Goal: Information Seeking & Learning: Learn about a topic

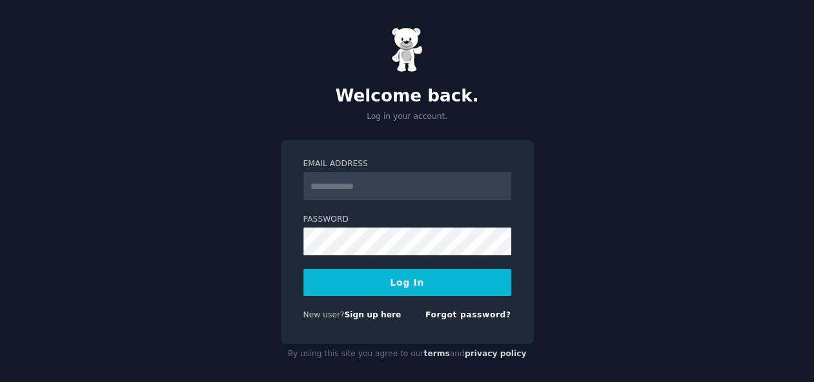
type input "**********"
click at [425, 272] on button "Log In" at bounding box center [407, 282] width 208 height 27
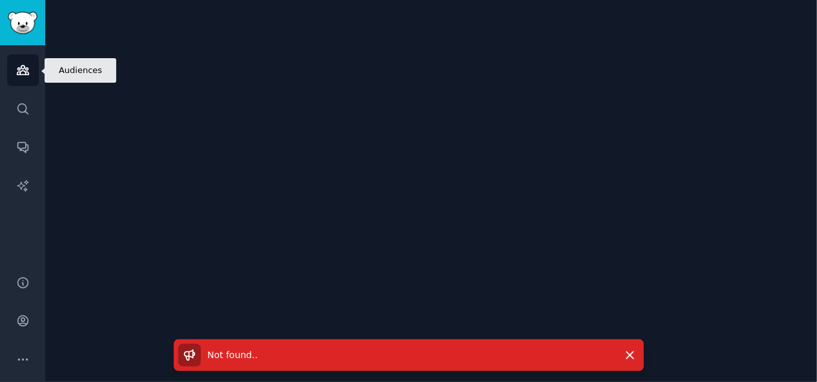
click at [34, 77] on link "Audiences" at bounding box center [23, 70] width 32 height 32
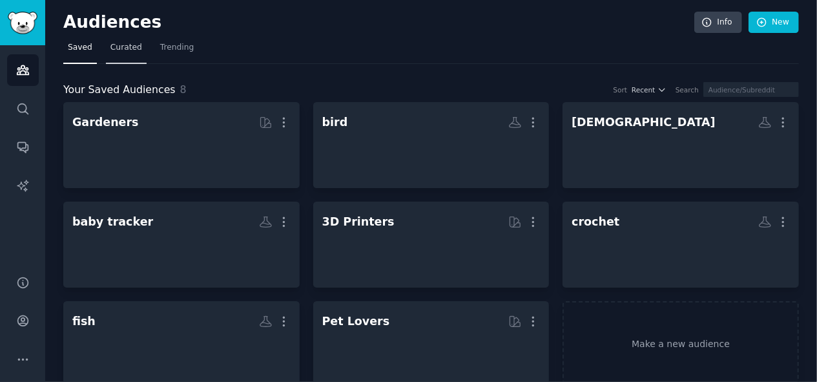
click at [129, 48] on span "Curated" at bounding box center [126, 48] width 32 height 12
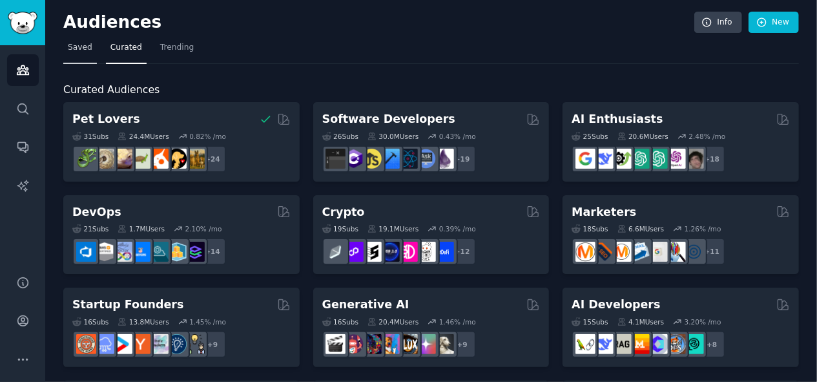
click at [87, 53] on link "Saved" at bounding box center [80, 50] width 34 height 26
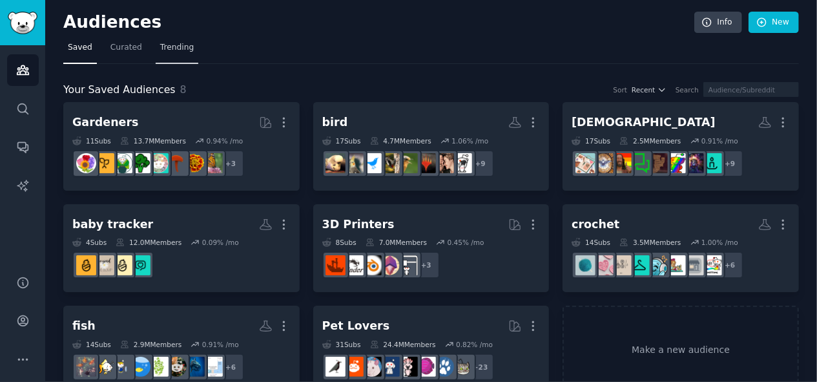
click at [170, 49] on span "Trending" at bounding box center [177, 48] width 34 height 12
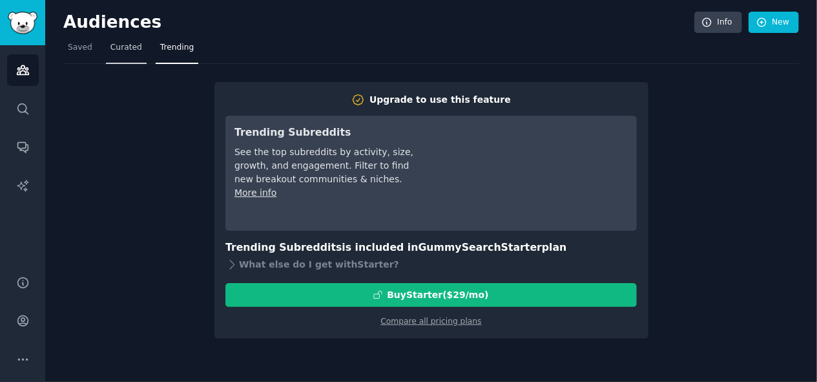
click at [136, 56] on link "Curated" at bounding box center [126, 50] width 41 height 26
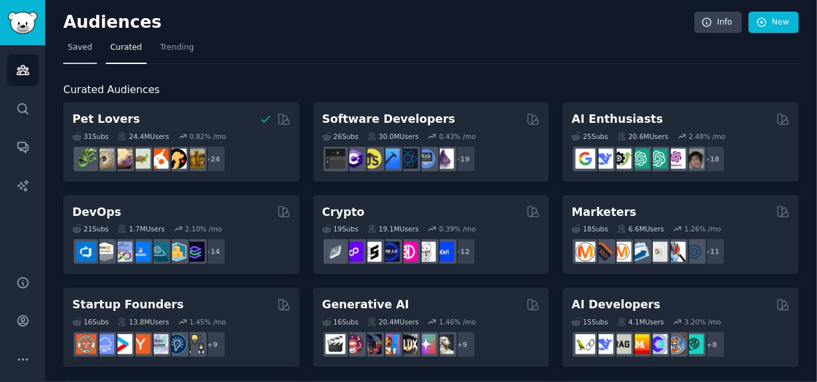
click at [81, 54] on link "Saved" at bounding box center [80, 50] width 34 height 26
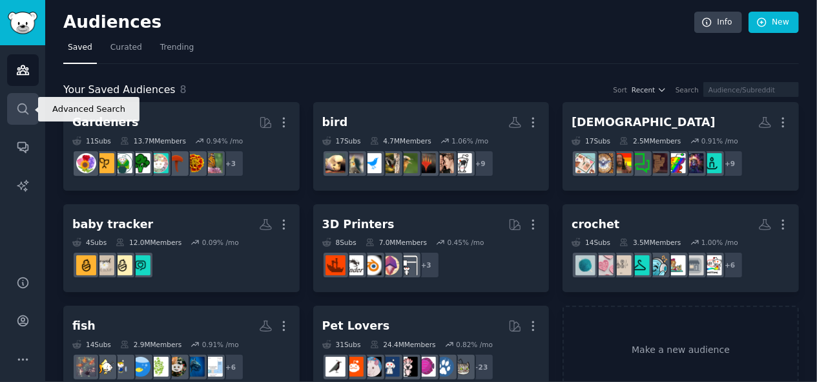
click at [32, 116] on link "Search" at bounding box center [23, 109] width 32 height 32
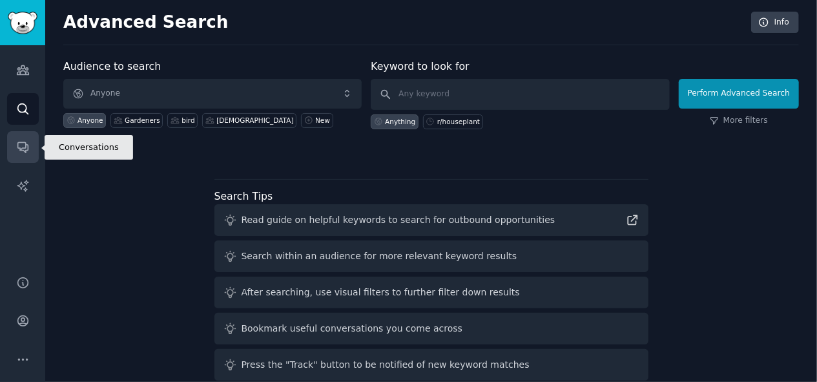
click at [26, 142] on icon "Sidebar" at bounding box center [23, 147] width 14 height 14
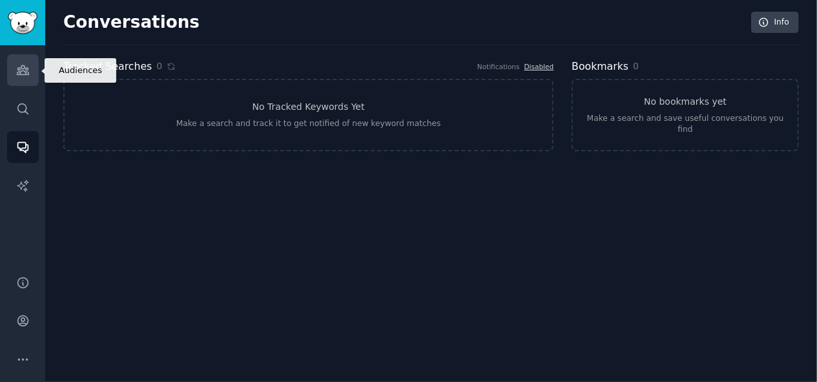
click at [17, 76] on icon "Sidebar" at bounding box center [23, 70] width 14 height 14
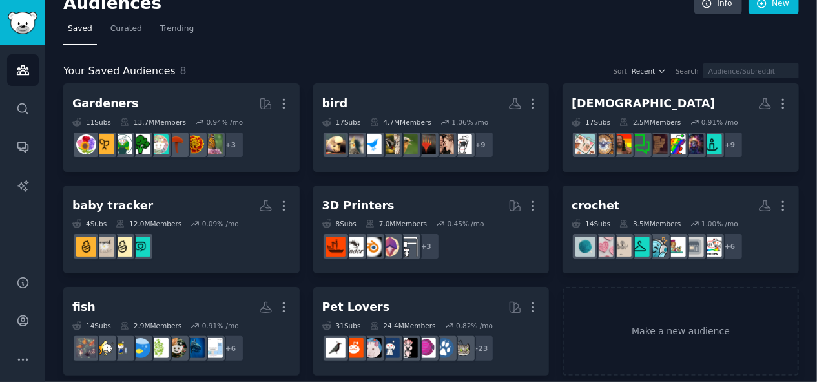
scroll to position [29, 0]
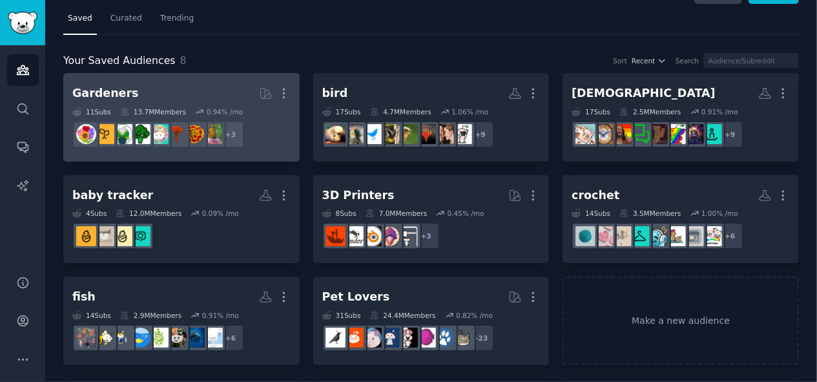
click at [198, 86] on h2 "Gardeners More" at bounding box center [181, 93] width 218 height 23
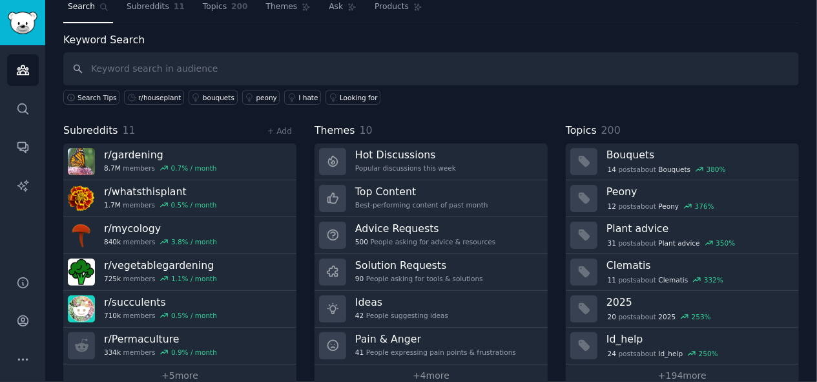
scroll to position [61, 0]
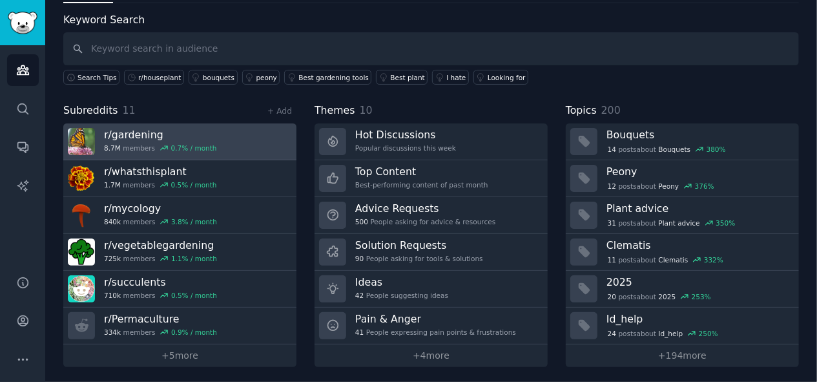
click at [237, 150] on link "r/ gardening 8.7M members 0.7 % / month" at bounding box center [179, 141] width 233 height 37
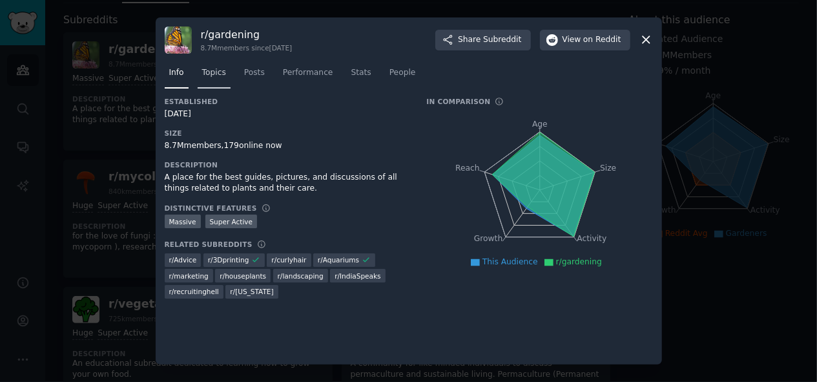
click at [225, 74] on link "Topics" at bounding box center [214, 76] width 33 height 26
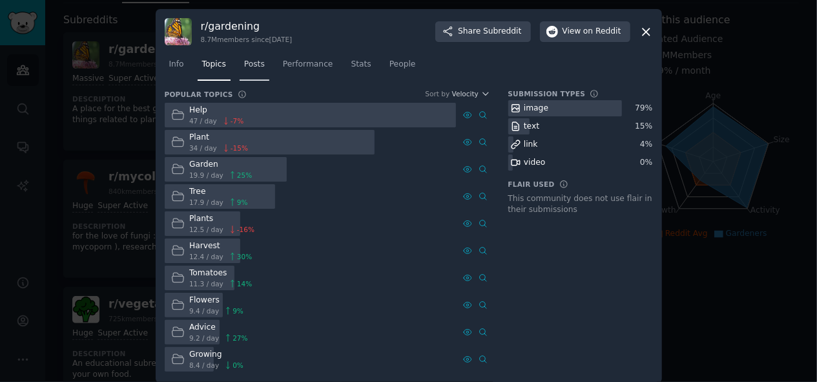
click at [261, 69] on span "Posts" at bounding box center [254, 65] width 21 height 12
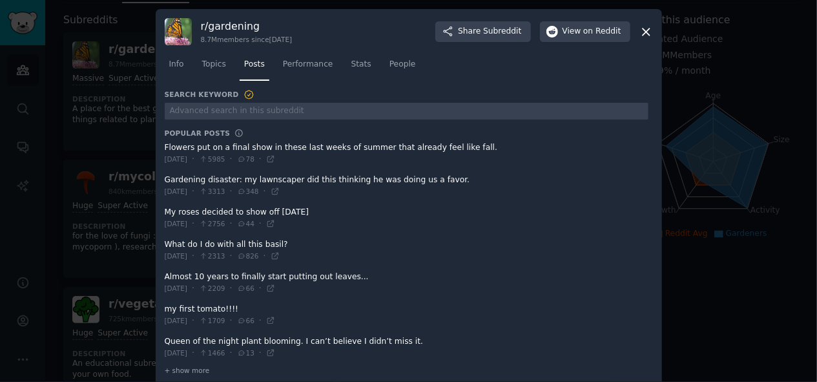
click at [275, 148] on span at bounding box center [407, 154] width 484 height 32
click at [287, 151] on span at bounding box center [407, 154] width 484 height 32
click at [635, 34] on div "r/ gardening 8.7M members since 03/20/2008 Share Subreddit View on Reddit" at bounding box center [409, 31] width 488 height 27
click at [639, 36] on icon at bounding box center [646, 32] width 14 height 14
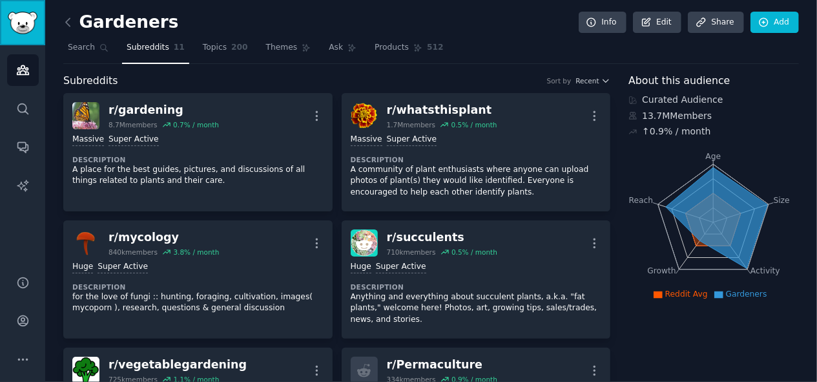
click at [21, 19] on img "Sidebar" at bounding box center [23, 23] width 30 height 23
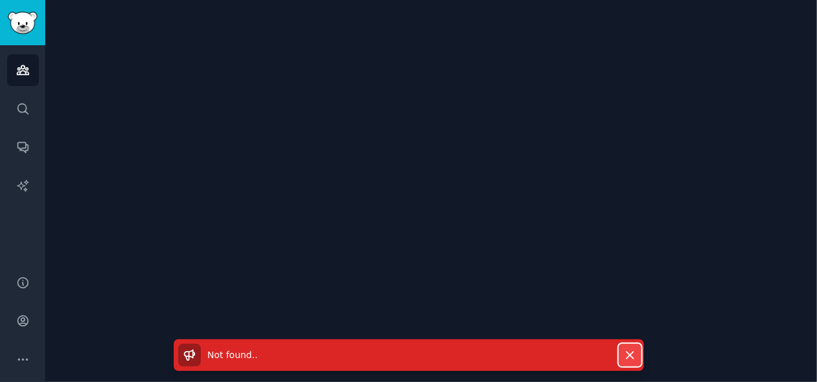
click at [629, 353] on icon "button" at bounding box center [629, 354] width 7 height 7
click at [635, 345] on button "Dismiss" at bounding box center [629, 354] width 23 height 23
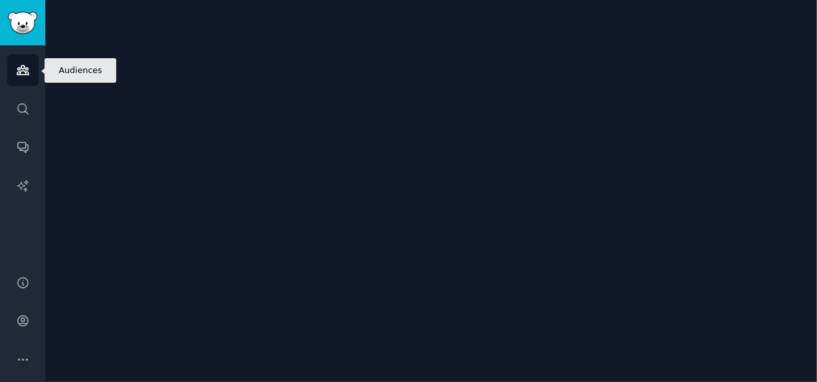
click at [22, 59] on link "Audiences" at bounding box center [23, 70] width 32 height 32
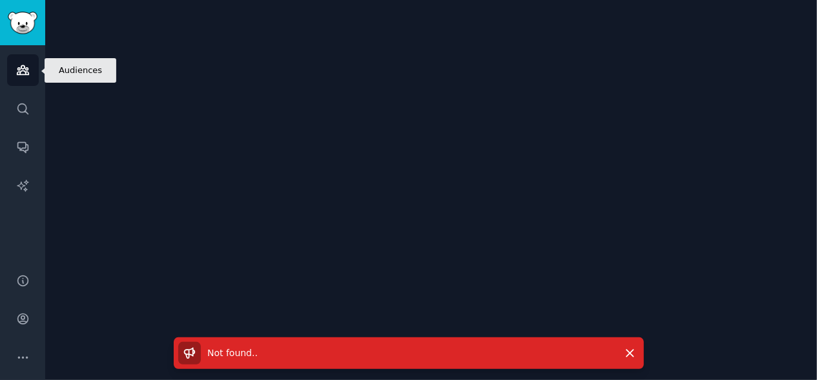
click at [22, 74] on icon "Sidebar" at bounding box center [23, 70] width 12 height 9
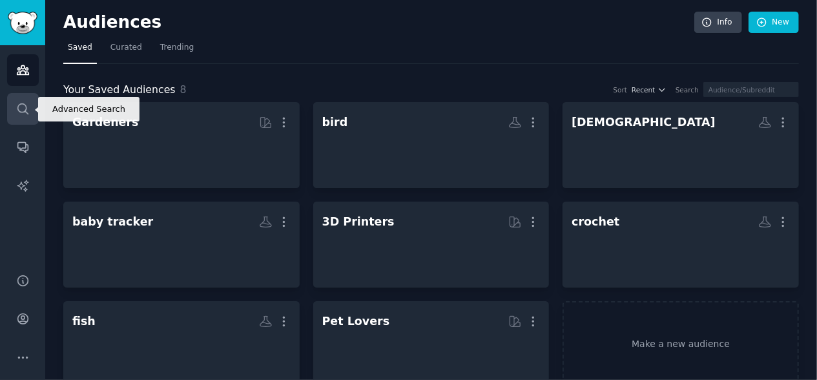
click at [26, 118] on link "Search" at bounding box center [23, 109] width 32 height 32
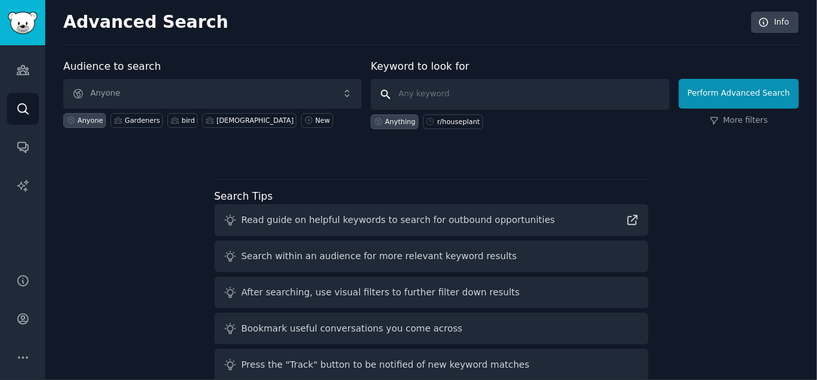
click at [443, 96] on input "text" at bounding box center [520, 94] width 298 height 31
type input "r/urbangarden"
click button "Perform Advanced Search" at bounding box center [739, 94] width 120 height 30
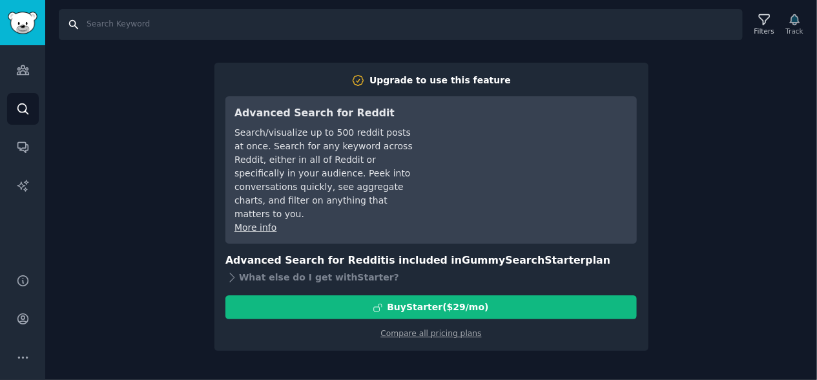
click at [121, 23] on input "Search" at bounding box center [401, 24] width 684 height 31
click at [19, 68] on icon "Sidebar" at bounding box center [23, 70] width 12 height 9
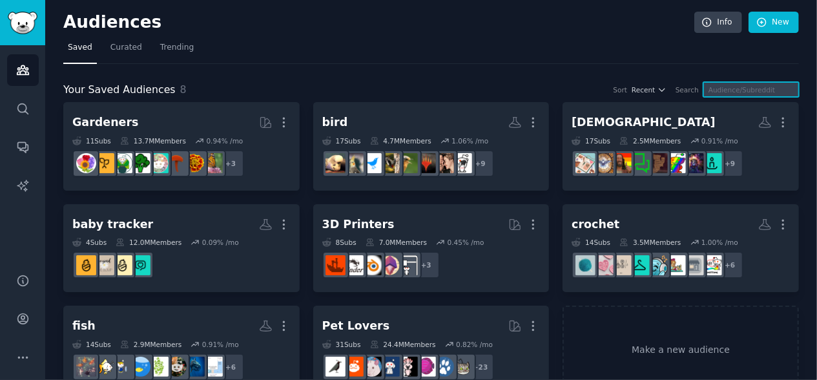
click at [726, 90] on input "text" at bounding box center [751, 89] width 96 height 15
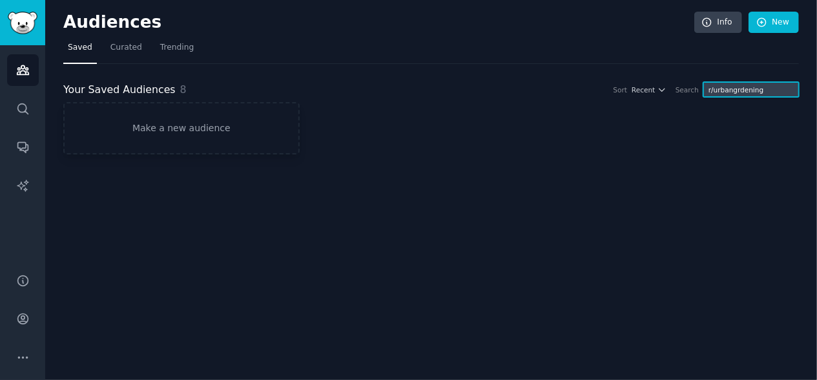
type input "r/urbangrdening"
drag, startPoint x: 784, startPoint y: 91, endPoint x: 727, endPoint y: 82, distance: 58.2
click at [727, 82] on input "r/urbangrdening" at bounding box center [751, 89] width 96 height 15
click at [746, 91] on input "r/urbangrdening" at bounding box center [751, 89] width 96 height 15
click at [119, 55] on link "Curated" at bounding box center [126, 50] width 41 height 26
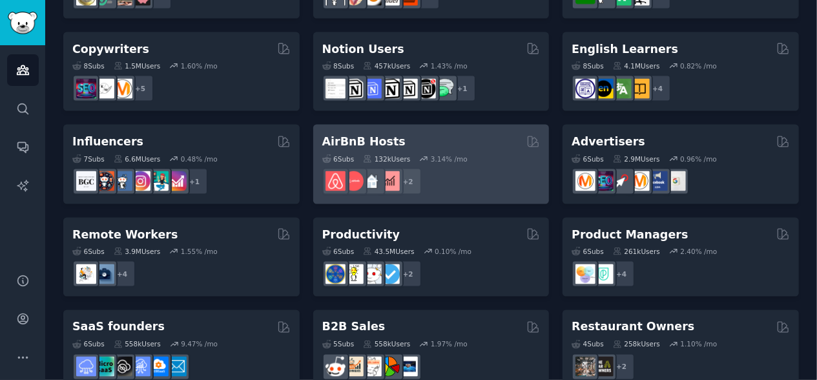
scroll to position [1023, 0]
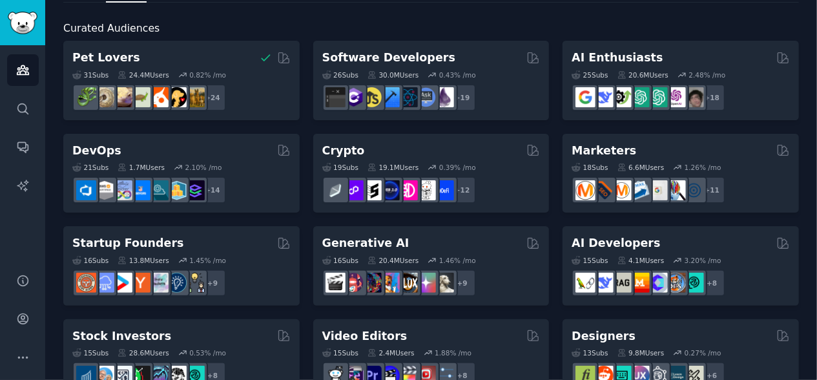
scroll to position [0, 0]
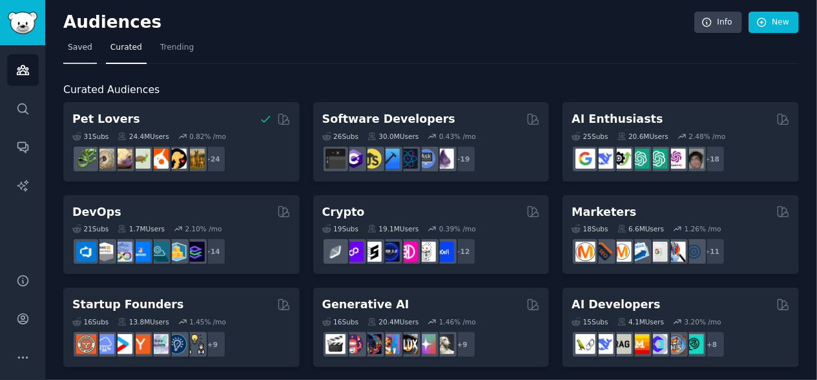
click at [85, 53] on link "Saved" at bounding box center [80, 50] width 34 height 26
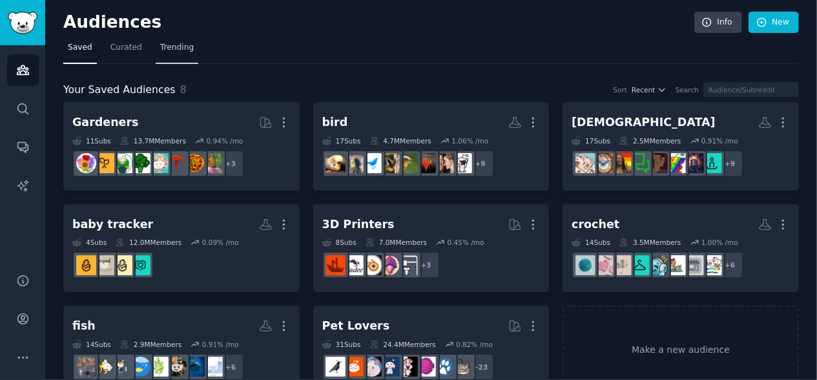
click at [171, 50] on span "Trending" at bounding box center [177, 48] width 34 height 12
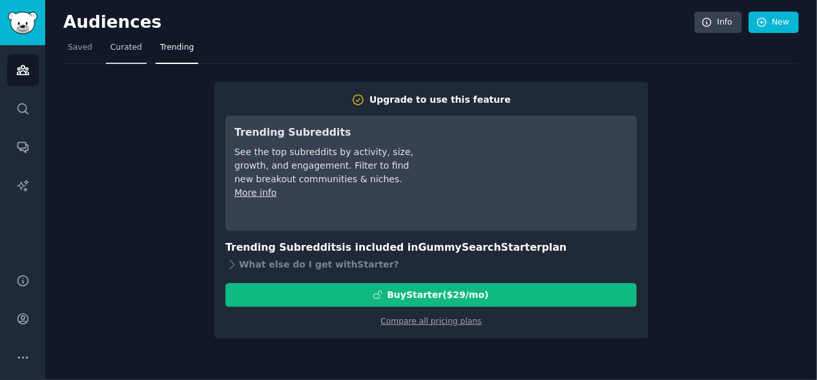
click at [130, 51] on span "Curated" at bounding box center [126, 48] width 32 height 12
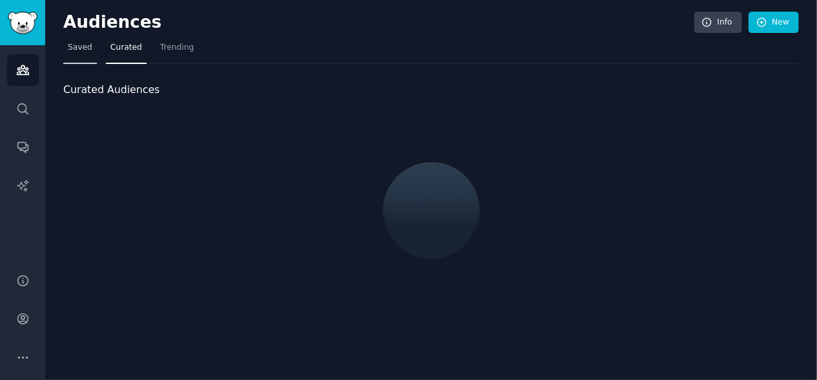
click at [87, 42] on span "Saved" at bounding box center [80, 48] width 25 height 12
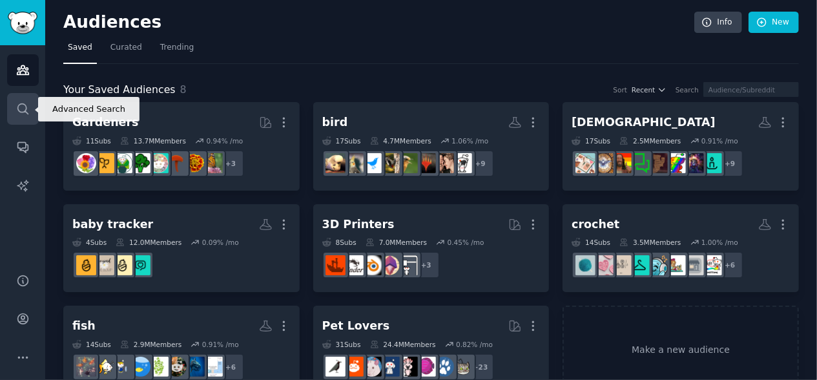
click at [23, 102] on icon "Sidebar" at bounding box center [23, 109] width 14 height 14
